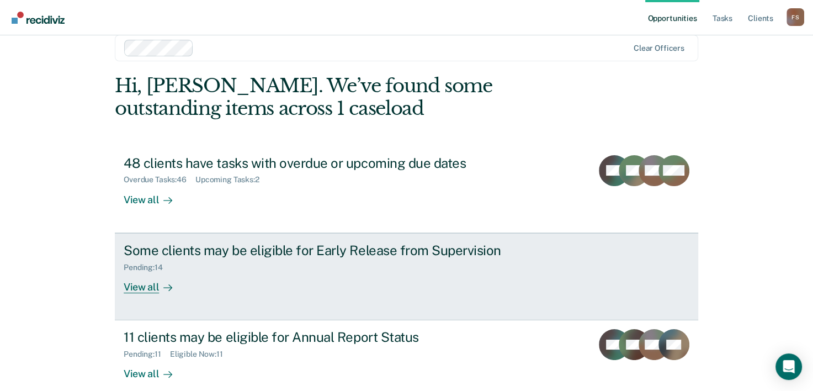
scroll to position [34, 0]
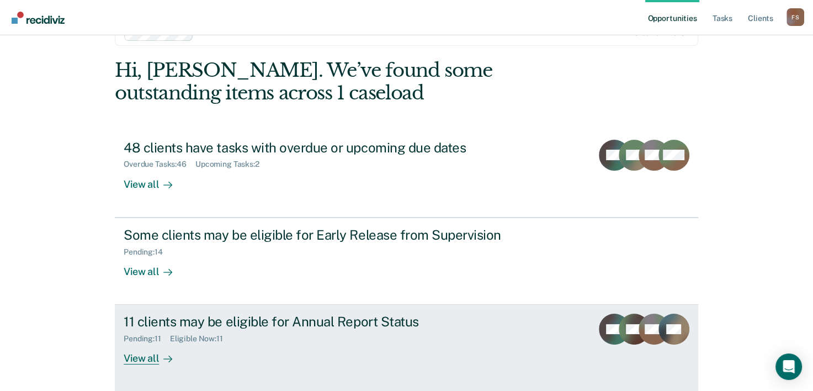
click at [147, 359] on div "View all" at bounding box center [155, 354] width 62 height 22
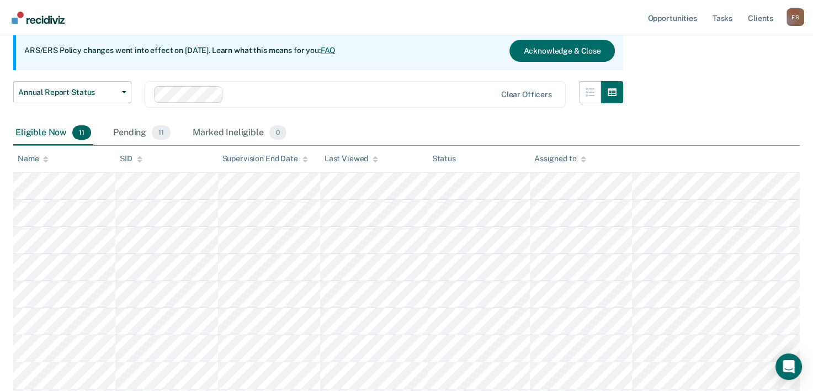
scroll to position [107, 0]
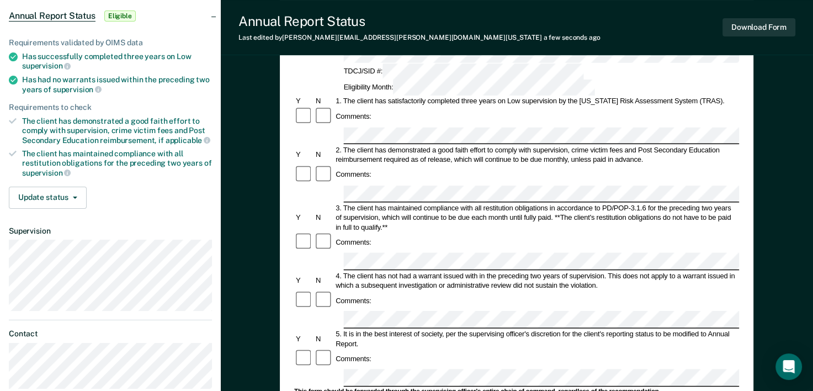
scroll to position [110, 0]
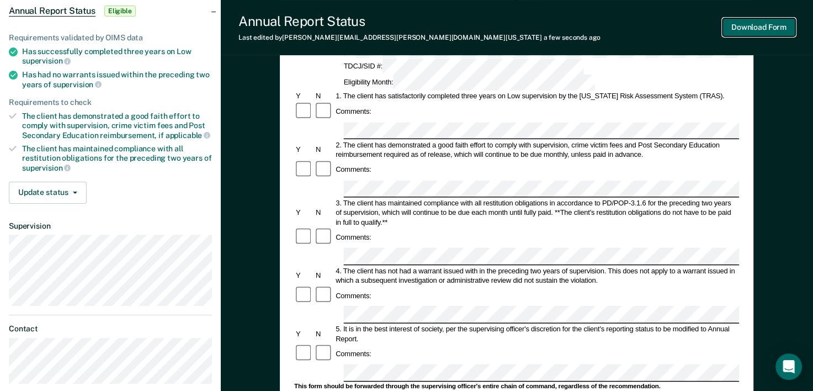
click at [791, 29] on button "Download Form" at bounding box center [759, 27] width 73 height 18
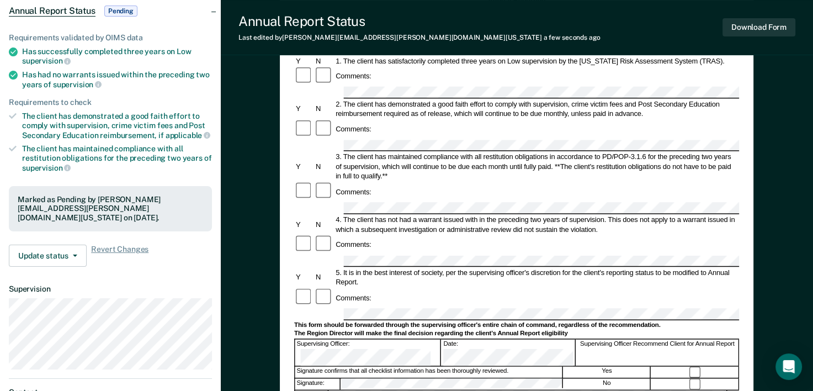
scroll to position [0, 0]
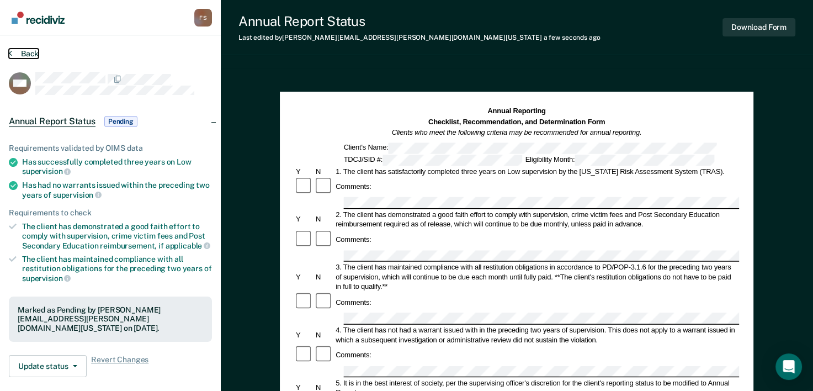
click at [9, 51] on icon at bounding box center [10, 53] width 3 height 9
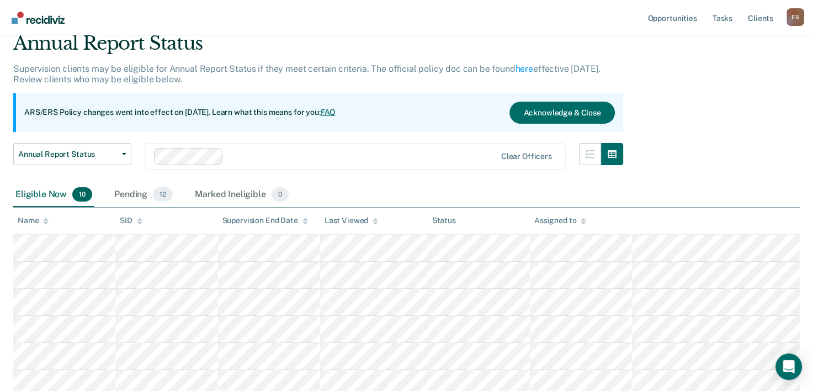
scroll to position [46, 0]
